Goal: Transaction & Acquisition: Purchase product/service

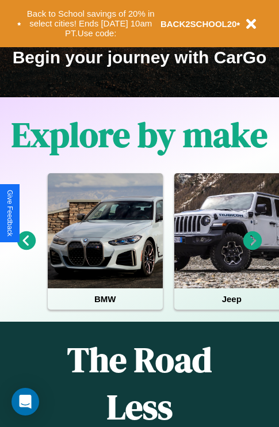
scroll to position [177, 0]
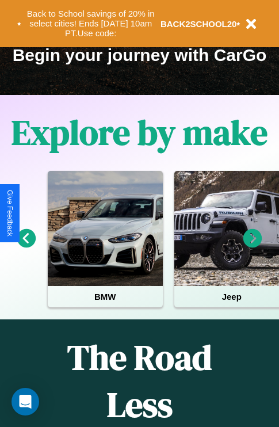
click at [253, 247] on icon at bounding box center [253, 238] width 19 height 19
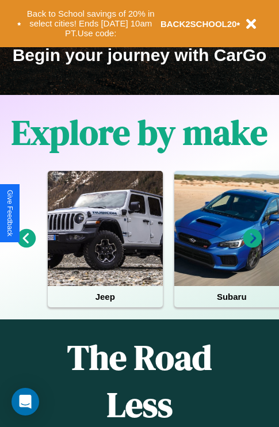
click at [253, 247] on icon at bounding box center [253, 238] width 19 height 19
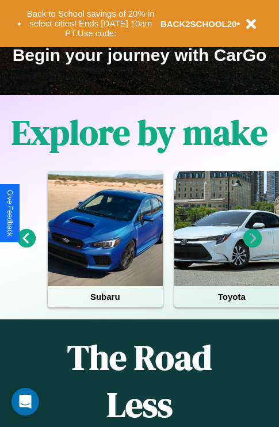
click at [253, 247] on icon at bounding box center [253, 238] width 19 height 19
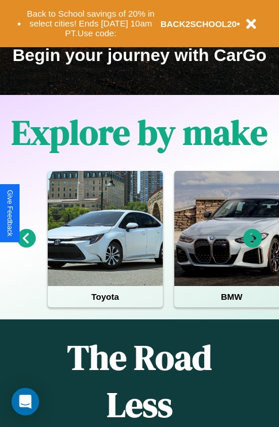
click at [253, 247] on icon at bounding box center [253, 238] width 19 height 19
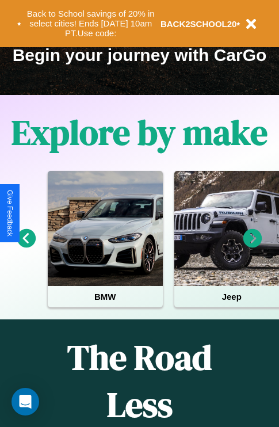
click at [253, 247] on icon at bounding box center [253, 238] width 19 height 19
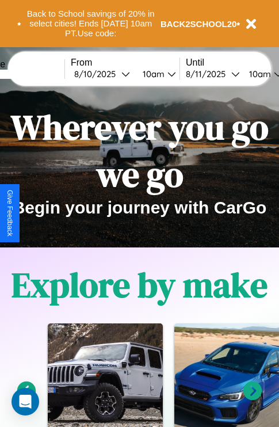
scroll to position [0, 0]
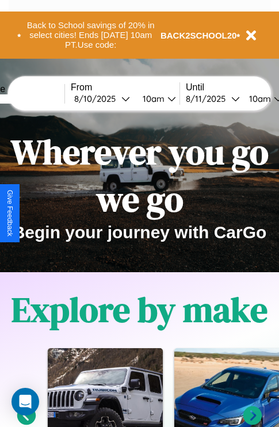
click at [39, 99] on input "text" at bounding box center [21, 98] width 86 height 9
type input "*******"
click at [116, 99] on div "8 / 10 / 2025" at bounding box center [97, 98] width 47 height 11
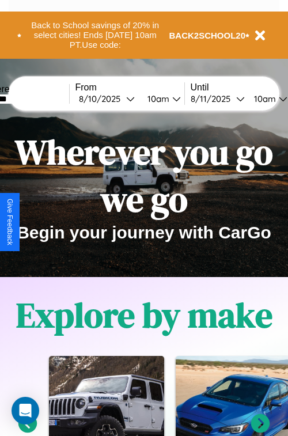
select select "*"
select select "****"
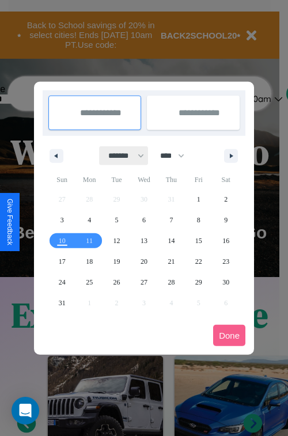
click at [121, 156] on select "******* ******** ***** ***** *** **** **** ****** ********* ******* ******** **…" at bounding box center [124, 155] width 49 height 19
select select "*"
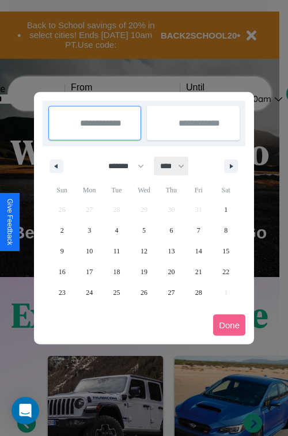
click at [177, 166] on select "**** **** **** **** **** **** **** **** **** **** **** **** **** **** **** ****…" at bounding box center [171, 166] width 35 height 19
select select "****"
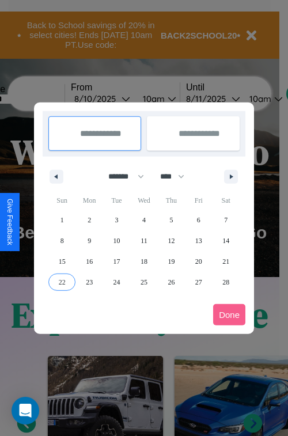
click at [62, 282] on span "22" at bounding box center [62, 282] width 7 height 21
type input "**********"
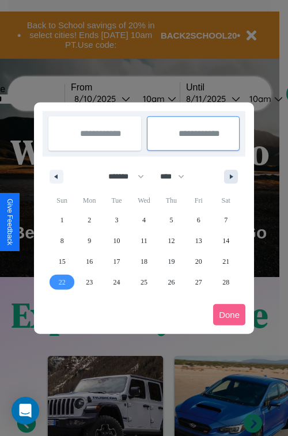
click at [231, 176] on icon "button" at bounding box center [233, 177] width 6 height 5
select select "*"
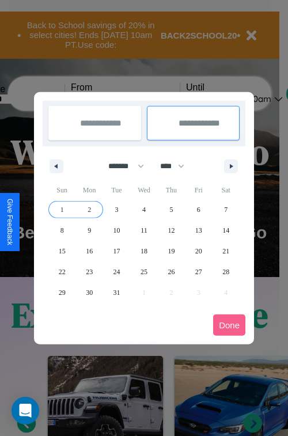
click at [89, 209] on span "2" at bounding box center [89, 209] width 3 height 21
type input "**********"
select select "*"
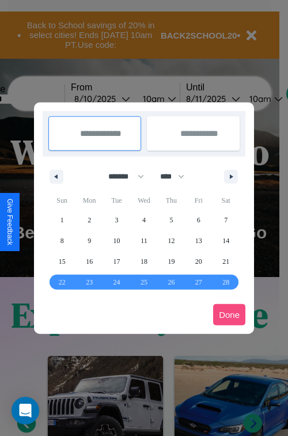
click at [229, 315] on button "Done" at bounding box center [229, 314] width 32 height 21
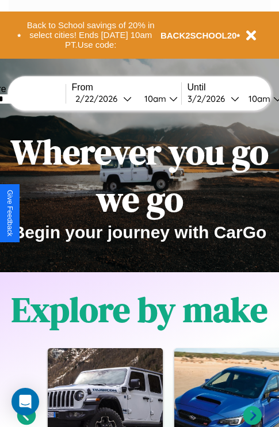
scroll to position [0, 41]
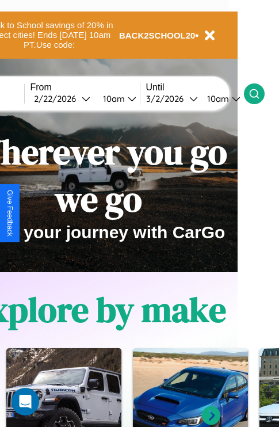
click at [260, 93] on icon at bounding box center [255, 94] width 12 height 12
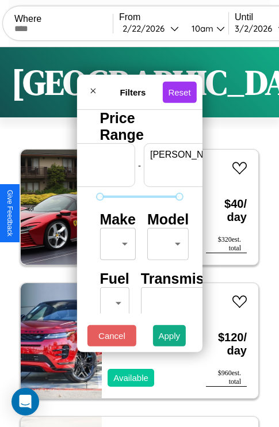
scroll to position [0, 71]
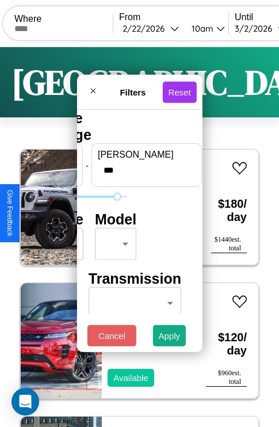
type input "***"
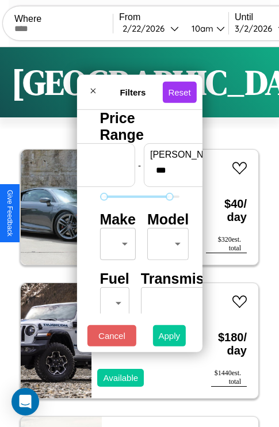
type input "**"
click at [170, 339] on button "Apply" at bounding box center [169, 336] width 33 height 21
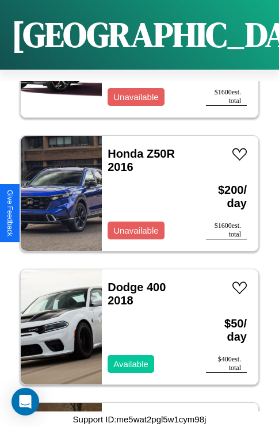
scroll to position [1380, 0]
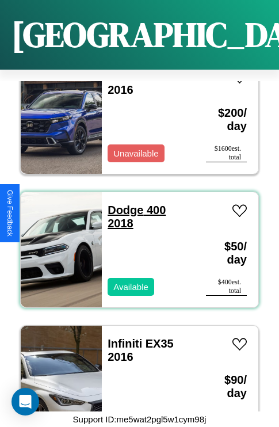
click at [122, 204] on link "Dodge 400 2018" at bounding box center [137, 217] width 58 height 26
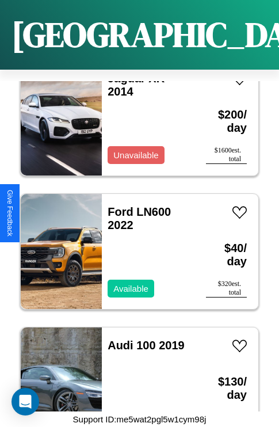
scroll to position [2182, 0]
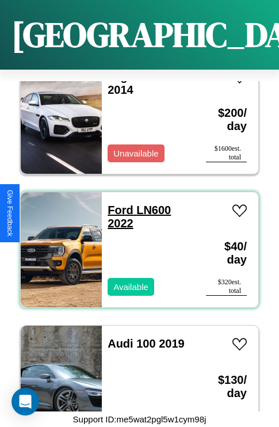
click at [117, 204] on link "Ford LN600 2022" at bounding box center [139, 217] width 63 height 26
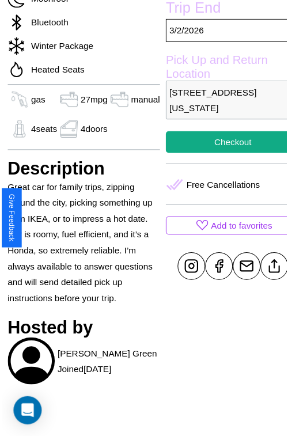
scroll to position [315, 39]
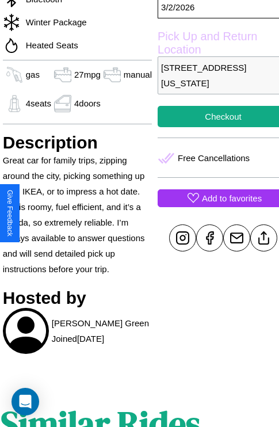
click at [214, 206] on p "Add to favorites" at bounding box center [232, 199] width 60 height 16
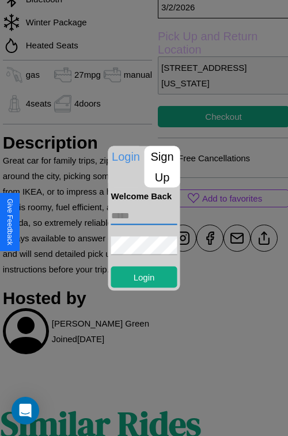
click at [144, 215] on input "text" at bounding box center [144, 215] width 66 height 18
type input "**********"
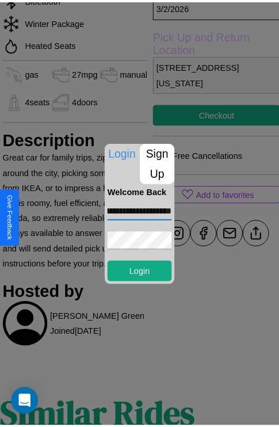
scroll to position [0, 0]
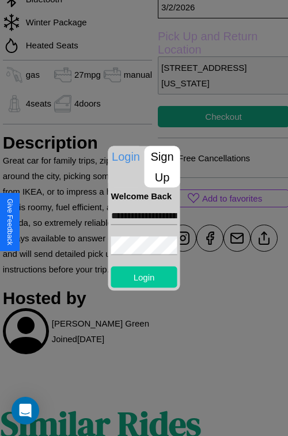
click at [144, 277] on button "Login" at bounding box center [144, 276] width 66 height 21
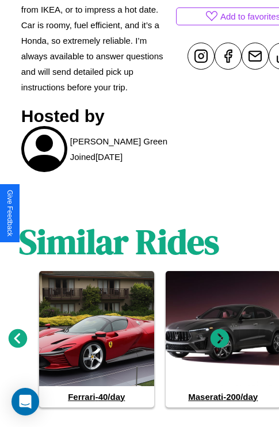
scroll to position [531, 17]
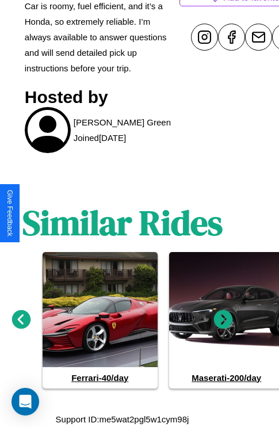
click at [21, 320] on icon at bounding box center [21, 319] width 19 height 19
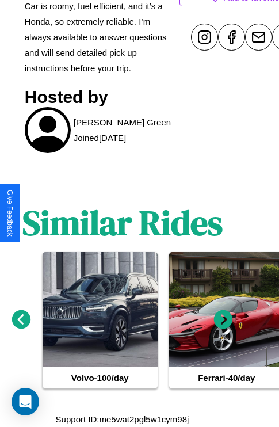
click at [224, 320] on icon at bounding box center [223, 319] width 19 height 19
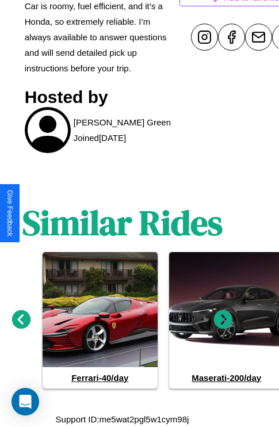
click at [224, 320] on icon at bounding box center [223, 319] width 19 height 19
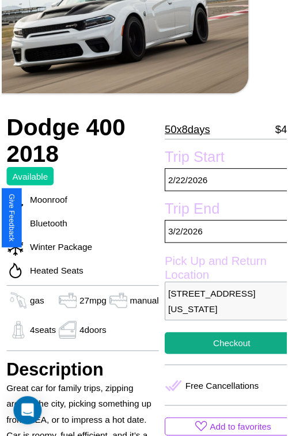
scroll to position [57, 39]
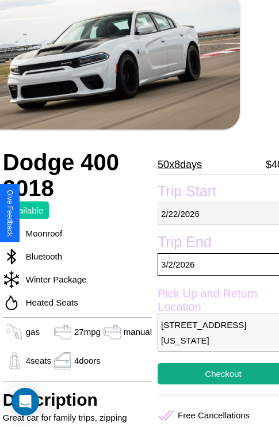
click at [214, 214] on p "[DATE]" at bounding box center [223, 214] width 131 height 22
select select "*"
select select "****"
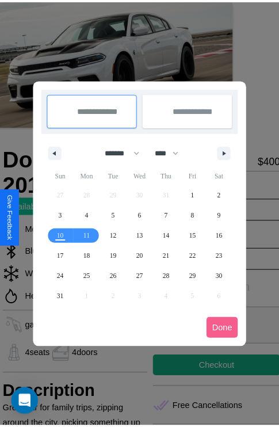
scroll to position [0, 39]
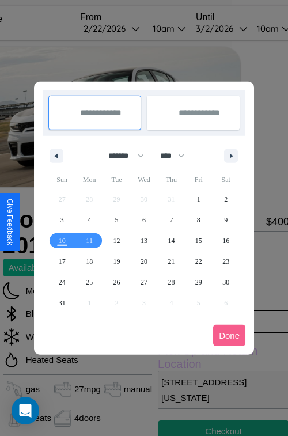
click at [128, 28] on div at bounding box center [144, 218] width 288 height 436
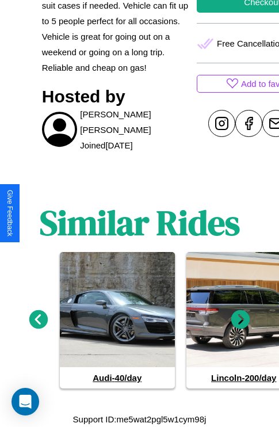
scroll to position [513, 0]
click at [241, 320] on icon at bounding box center [241, 320] width 19 height 19
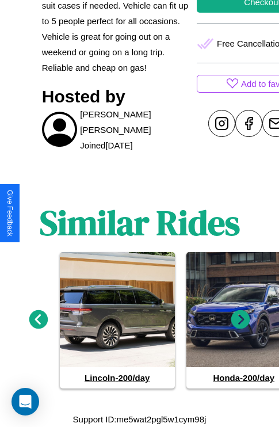
click at [241, 320] on icon at bounding box center [241, 320] width 19 height 19
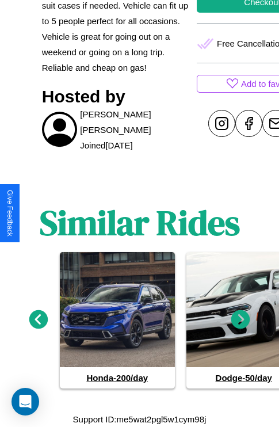
click at [38, 320] on icon at bounding box center [38, 320] width 19 height 19
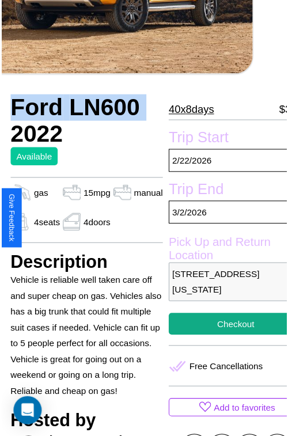
scroll to position [126, 39]
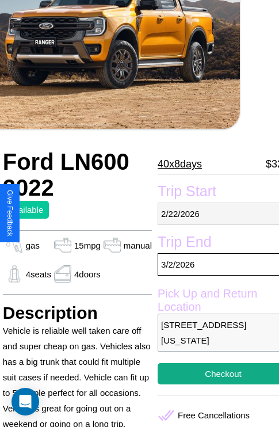
click at [214, 214] on p "[DATE]" at bounding box center [223, 214] width 131 height 22
select select "*"
select select "****"
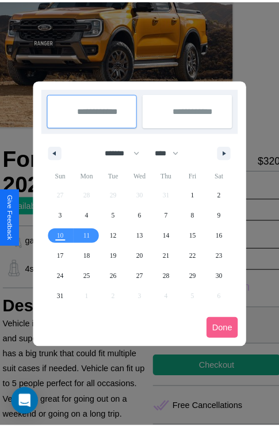
scroll to position [0, 39]
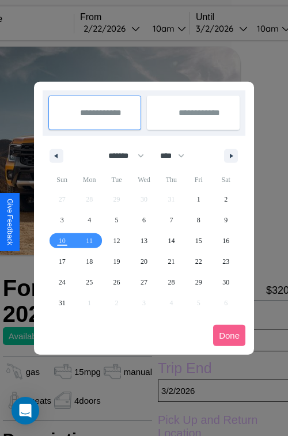
click at [128, 28] on div at bounding box center [144, 218] width 288 height 436
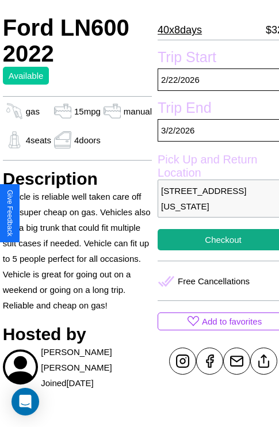
scroll to position [302, 39]
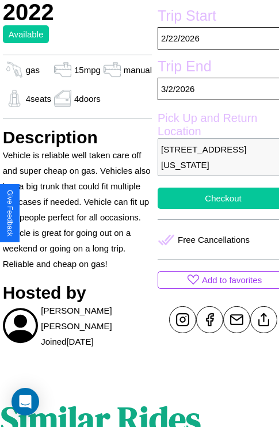
click at [214, 209] on button "Checkout" at bounding box center [223, 198] width 131 height 21
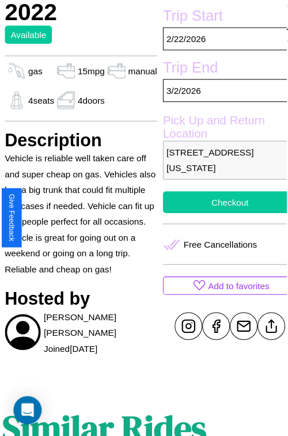
scroll to position [305, 39]
